Goal: Task Accomplishment & Management: Manage account settings

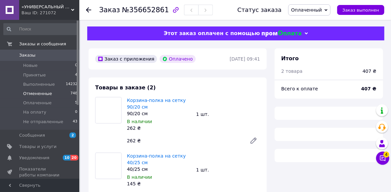
scroll to position [141, 0]
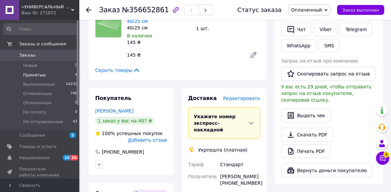
click at [49, 75] on li "Принятые 4" at bounding box center [40, 74] width 81 height 9
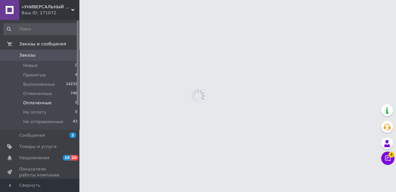
click at [65, 104] on li "Оплаченные 5" at bounding box center [40, 102] width 81 height 9
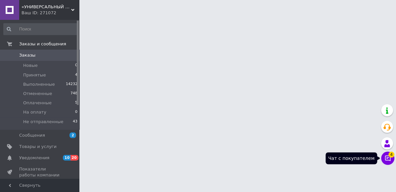
click at [386, 159] on icon at bounding box center [387, 158] width 7 height 7
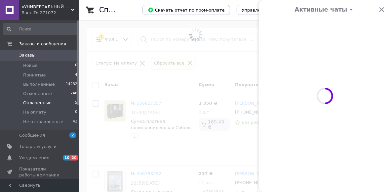
click at [380, 10] on span at bounding box center [325, 96] width 132 height 192
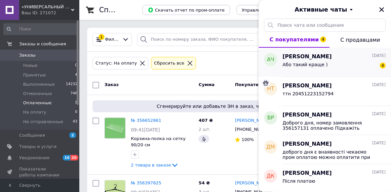
click at [340, 62] on div "Або такий краще ) 4" at bounding box center [334, 66] width 103 height 11
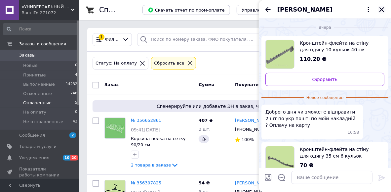
click at [382, 8] on icon "Закрыть" at bounding box center [382, 10] width 6 height 6
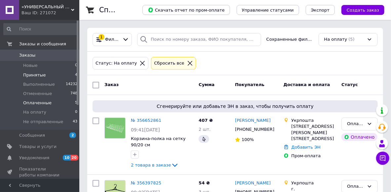
click at [57, 78] on li "Принятые 4" at bounding box center [40, 74] width 81 height 9
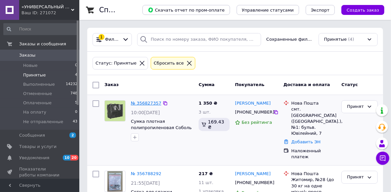
click at [145, 104] on link "№ 356827357" at bounding box center [146, 103] width 30 height 5
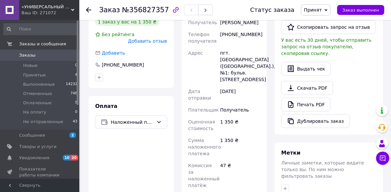
scroll to position [265, 0]
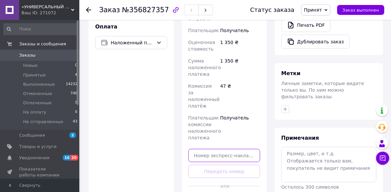
drag, startPoint x: 211, startPoint y: 130, endPoint x: 204, endPoint y: 131, distance: 7.4
click at [212, 149] on input "text" at bounding box center [225, 155] width 72 height 13
paste input "20451224887104"
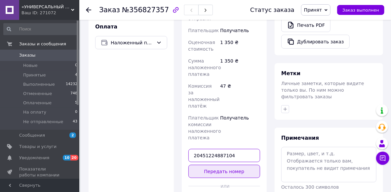
type input "20451224887104"
click at [225, 165] on button "Передать номер" at bounding box center [225, 171] width 72 height 13
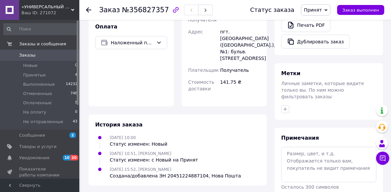
click at [322, 9] on span "Принят" at bounding box center [313, 9] width 18 height 5
click at [327, 22] on li "Выполнен" at bounding box center [325, 23] width 47 height 10
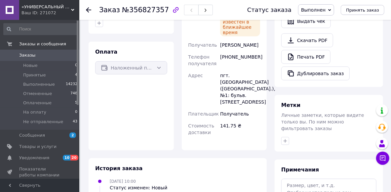
scroll to position [193, 0]
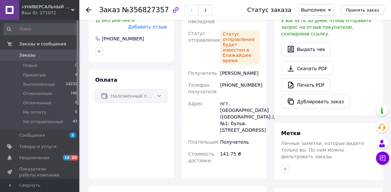
click at [90, 9] on icon at bounding box center [88, 9] width 5 height 5
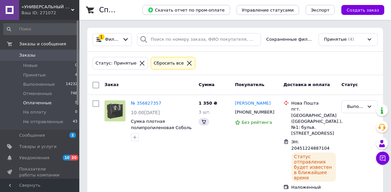
click at [61, 105] on li "Оплаченные 5" at bounding box center [40, 102] width 81 height 9
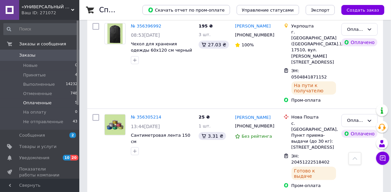
scroll to position [301, 0]
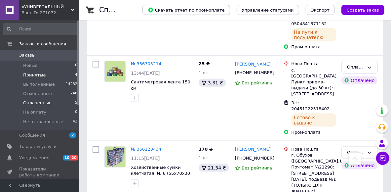
click at [59, 76] on li "Принятые 4" at bounding box center [40, 74] width 81 height 9
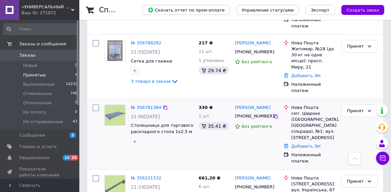
scroll to position [172, 0]
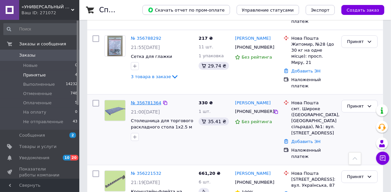
click at [146, 100] on link "№ 356781364" at bounding box center [146, 102] width 30 height 5
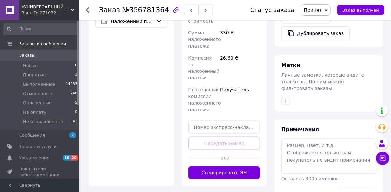
scroll to position [278, 0]
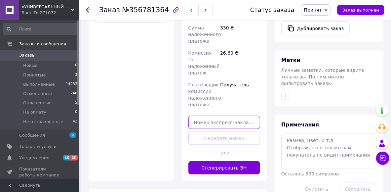
click at [216, 129] on input "text" at bounding box center [225, 122] width 72 height 13
paste input "20451224951868"
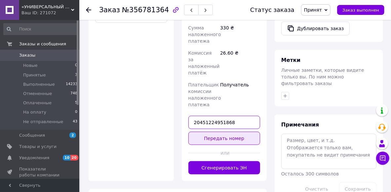
type input "20451224951868"
click at [221, 145] on button "Передать номер" at bounding box center [225, 138] width 72 height 13
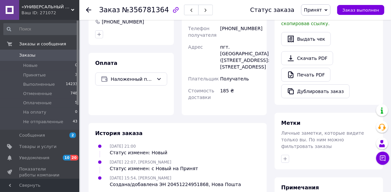
scroll to position [119, 0]
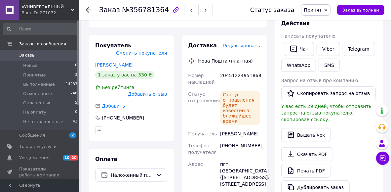
click at [315, 12] on span "Принят" at bounding box center [313, 9] width 18 height 5
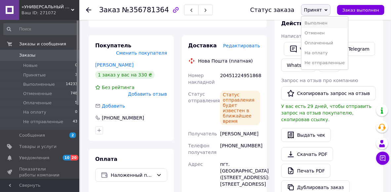
click at [316, 24] on li "Выполнен" at bounding box center [325, 23] width 47 height 10
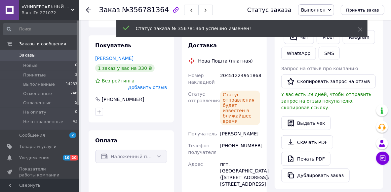
click at [89, 9] on icon at bounding box center [88, 9] width 5 height 5
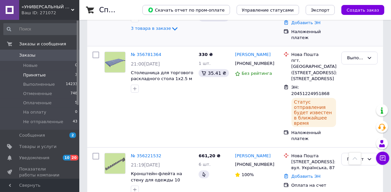
scroll to position [120, 0]
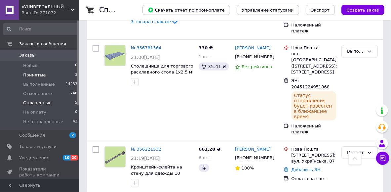
click at [66, 105] on li "Оплаченные 5" at bounding box center [40, 102] width 81 height 9
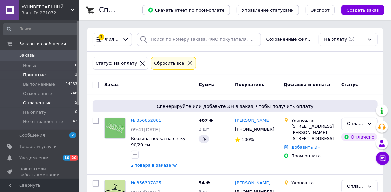
click at [48, 78] on li "Принятые 3" at bounding box center [40, 74] width 81 height 9
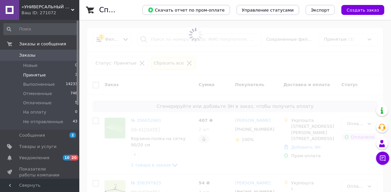
click at [42, 69] on li "Новые 0" at bounding box center [40, 65] width 81 height 9
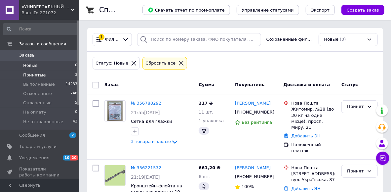
click at [41, 66] on li "Новые 0" at bounding box center [40, 65] width 81 height 9
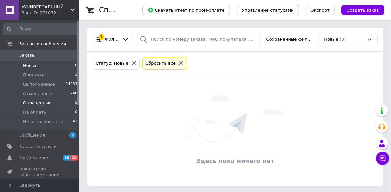
click at [46, 105] on span "Оплаченные" at bounding box center [37, 103] width 28 height 6
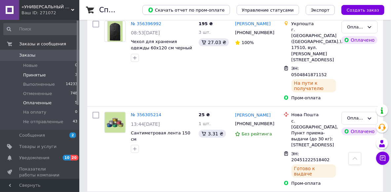
scroll to position [248, 0]
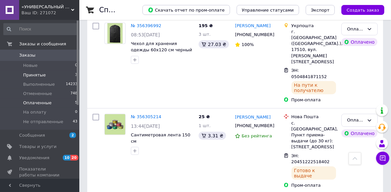
click at [27, 75] on span "Принятые" at bounding box center [34, 75] width 23 height 6
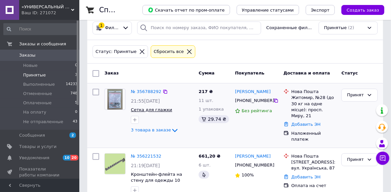
scroll to position [18, 0]
